Goal: Transaction & Acquisition: Subscribe to service/newsletter

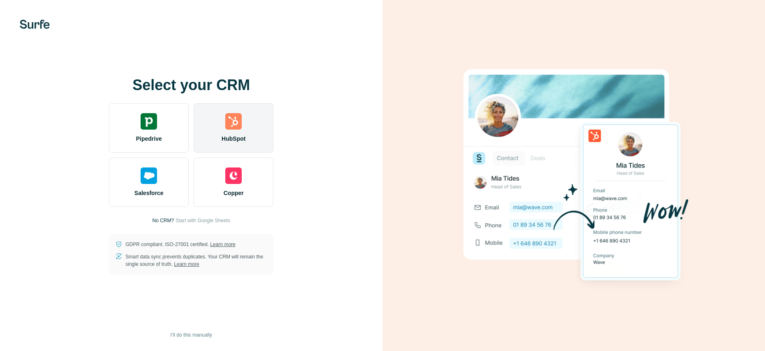
click at [229, 118] on img at bounding box center [233, 121] width 16 height 16
click at [239, 137] on span "HubSpot" at bounding box center [234, 138] width 24 height 8
